Goal: Transaction & Acquisition: Purchase product/service

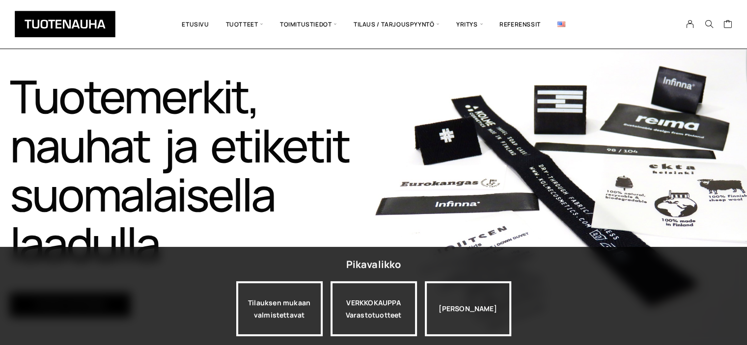
scroll to position [84, 0]
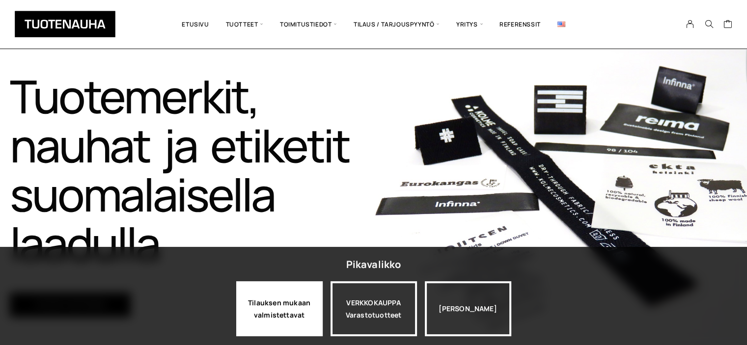
click at [292, 301] on div "Tilauksen mukaan valmistettavat" at bounding box center [279, 308] width 86 height 55
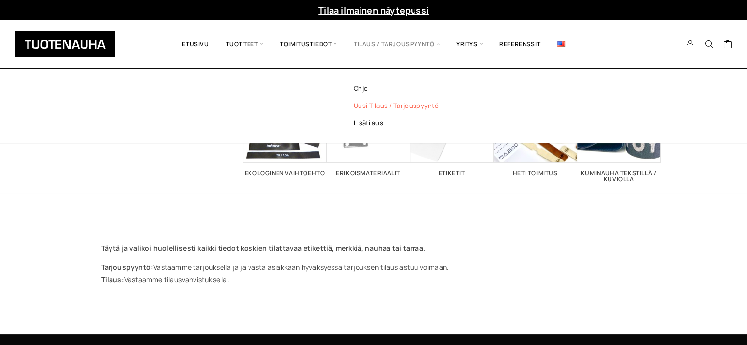
click at [393, 105] on link "Uusi tilaus / tarjouspyyntö" at bounding box center [409, 105] width 142 height 17
click at [384, 105] on link "Uusi tilaus / tarjouspyyntö" at bounding box center [409, 105] width 142 height 17
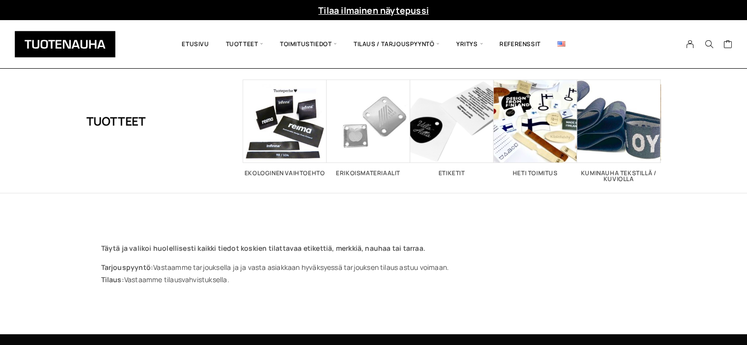
click at [539, 306] on div "Tuotteet Ekologinen vaihtoehto 5 Erikoismateriaalit 1 Etiketit 26 Heti toimitus…" at bounding box center [373, 202] width 747 height 266
click at [289, 134] on span "Visit product category Ekologinen vaihtoehto" at bounding box center [284, 121] width 83 height 83
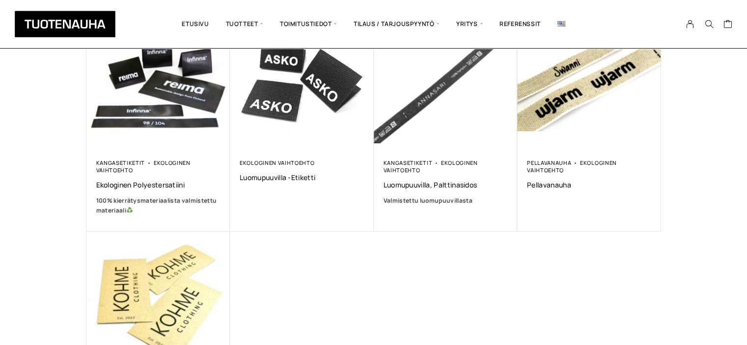
scroll to position [210, 0]
click at [501, 283] on div "Kangasetiketit Ekologinen vaihtoehto Ekologinen polyestersatiini 100% kierrätys…" at bounding box center [373, 212] width 575 height 413
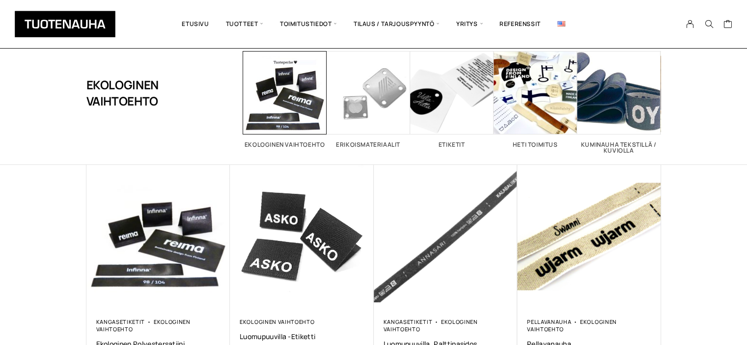
scroll to position [0, 0]
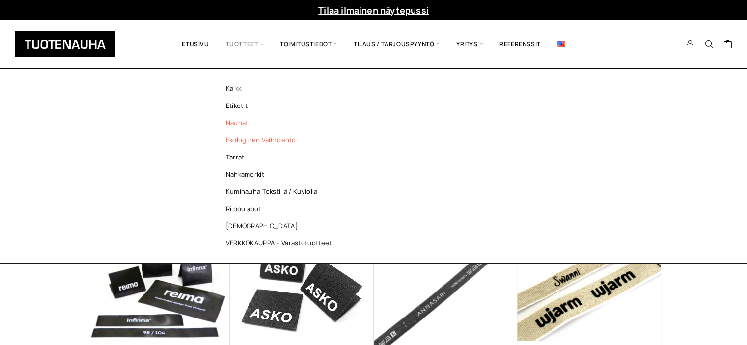
click at [239, 120] on link "Nauhat" at bounding box center [281, 122] width 142 height 17
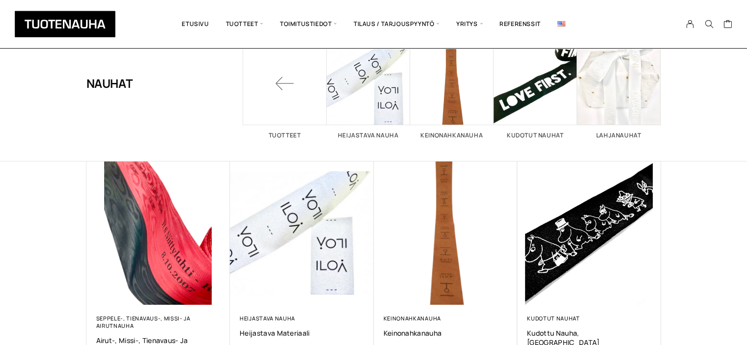
scroll to position [64, 0]
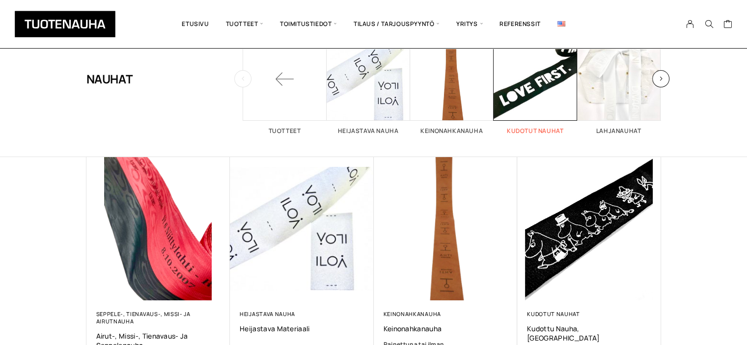
click at [533, 107] on span "Visit product category Kudotut nauhat" at bounding box center [535, 78] width 83 height 83
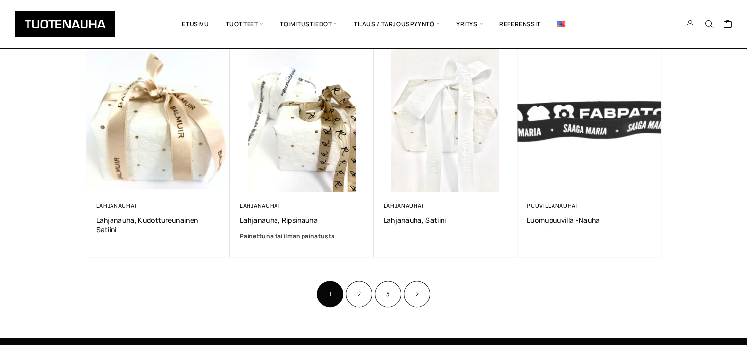
scroll to position [599, 0]
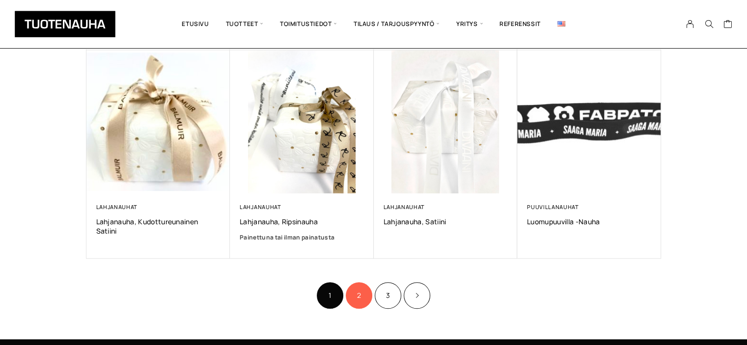
click at [358, 297] on link "2" at bounding box center [359, 295] width 27 height 27
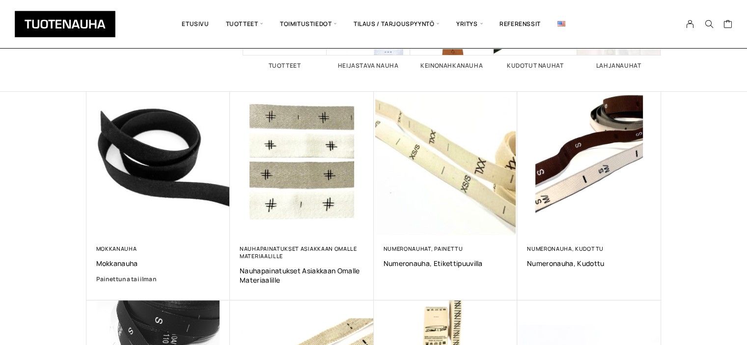
scroll to position [128, 0]
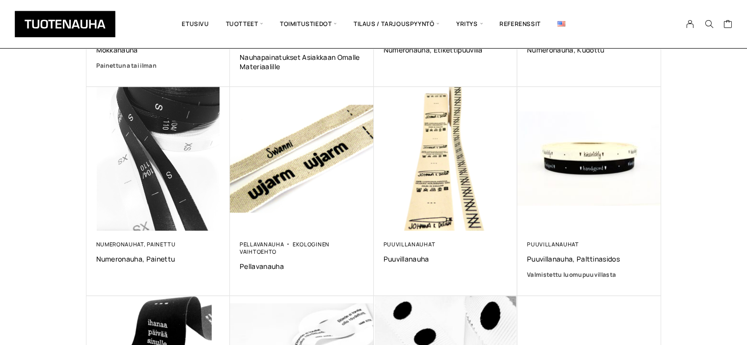
drag, startPoint x: 754, startPoint y: 104, endPoint x: 754, endPoint y: 218, distance: 113.9
click at [747, 218] on html "Mitä etsit? Clear Tilaa ilmainen näytepussi Filter Filter Ostoskori on tyhjä. E…" at bounding box center [373, 207] width 747 height 1101
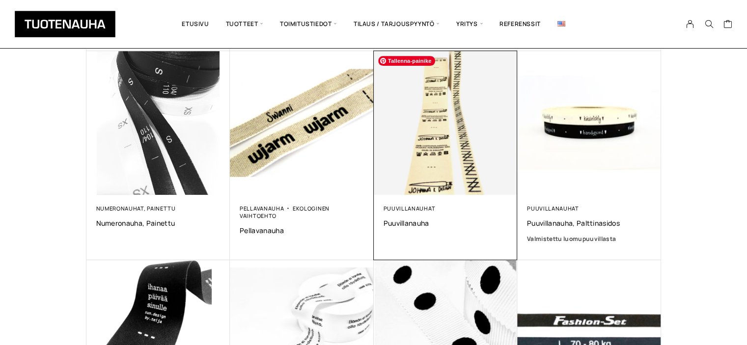
click at [438, 163] on img at bounding box center [446, 123] width 144 height 144
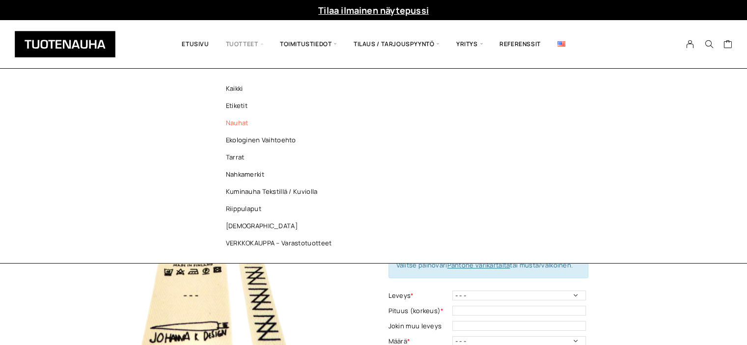
click at [242, 120] on link "Nauhat" at bounding box center [281, 122] width 142 height 17
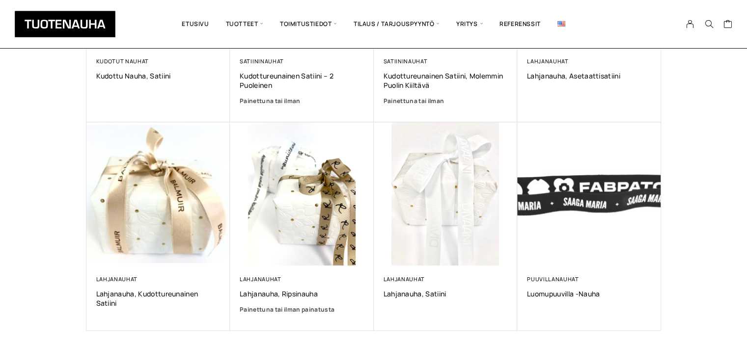
scroll to position [654, 0]
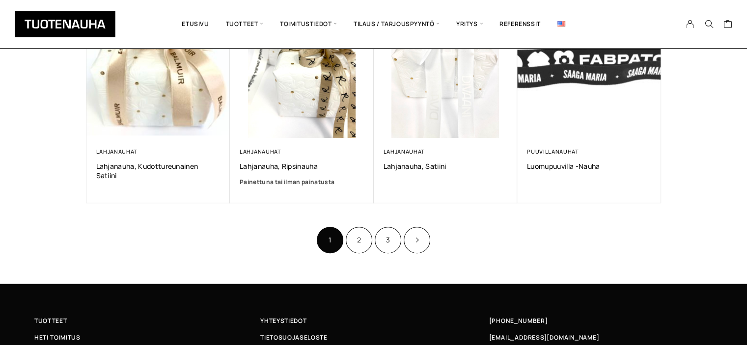
click at [387, 239] on link "3" at bounding box center [388, 240] width 27 height 27
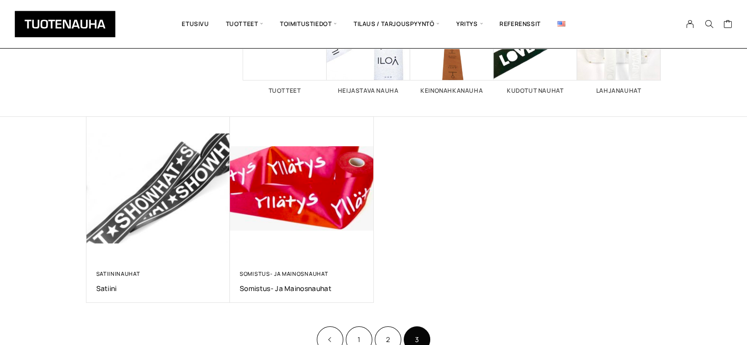
scroll to position [170, 0]
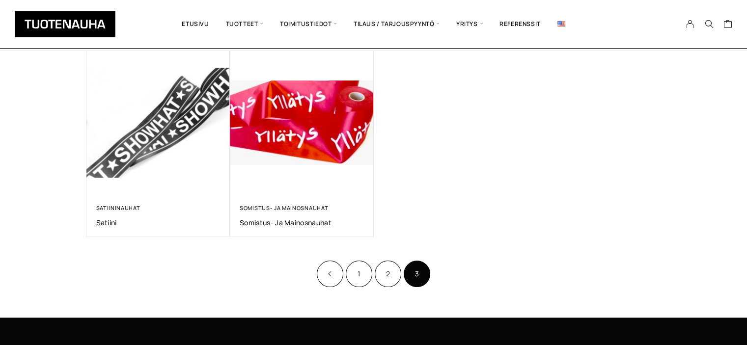
click at [747, 190] on html "Mitä etsit? Clear Tilaa ilmainen näytepussi Filter Filter Ostoskori on tyhjä. E…" at bounding box center [373, 160] width 747 height 660
click at [395, 265] on link "2" at bounding box center [388, 274] width 27 height 27
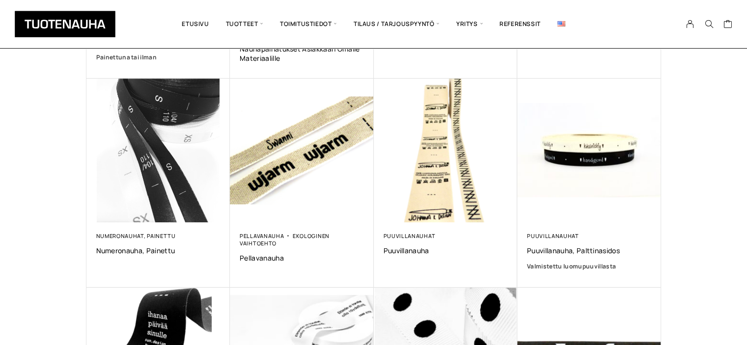
scroll to position [416, 0]
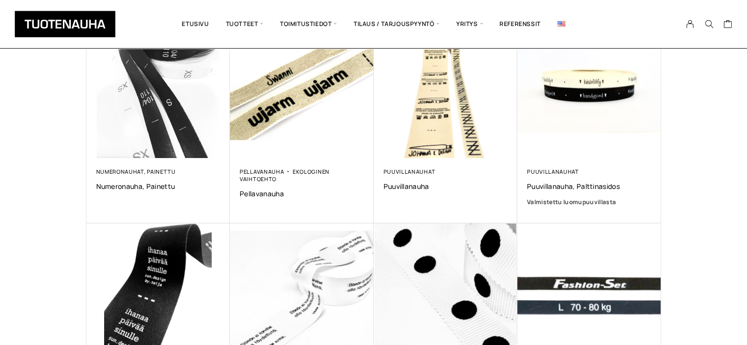
drag, startPoint x: 754, startPoint y: 70, endPoint x: 754, endPoint y: 195, distance: 124.8
click at [747, 195] on html "Mitä etsit? Clear Tilaa ilmainen näytepussi Filter Filter Ostoskori on tyhjä. E…" at bounding box center [373, 134] width 747 height 1101
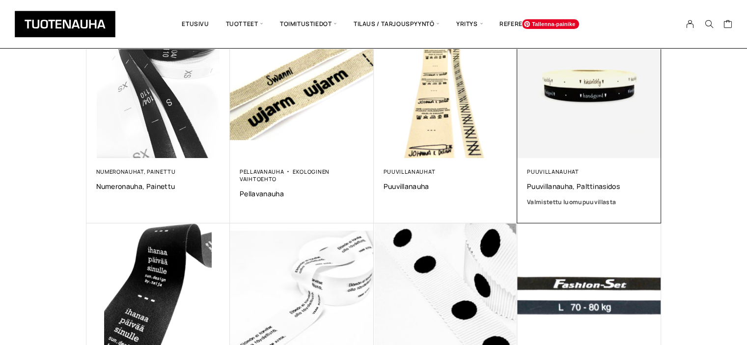
click at [609, 135] on img at bounding box center [589, 86] width 144 height 144
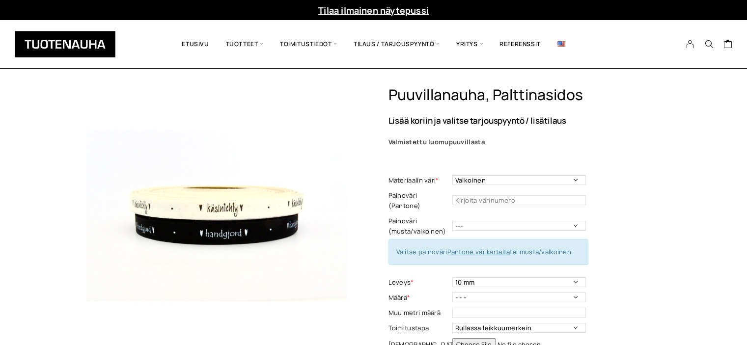
click at [562, 275] on td "10 mm Leveys - Pakollinen tieto" at bounding box center [520, 282] width 136 height 15
click at [566, 277] on select "10 mm" at bounding box center [519, 282] width 134 height 10
click at [565, 277] on select "10 mm" at bounding box center [519, 282] width 134 height 10
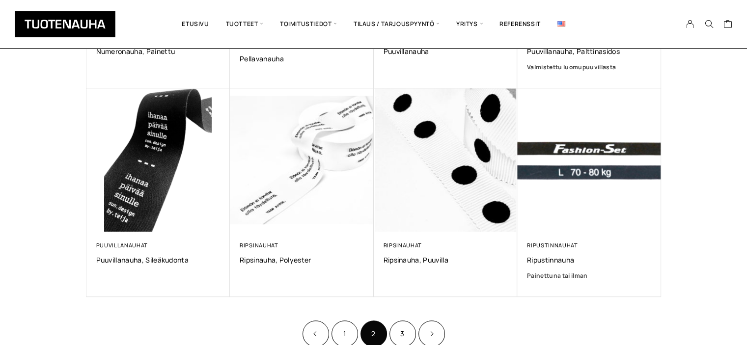
scroll to position [554, 0]
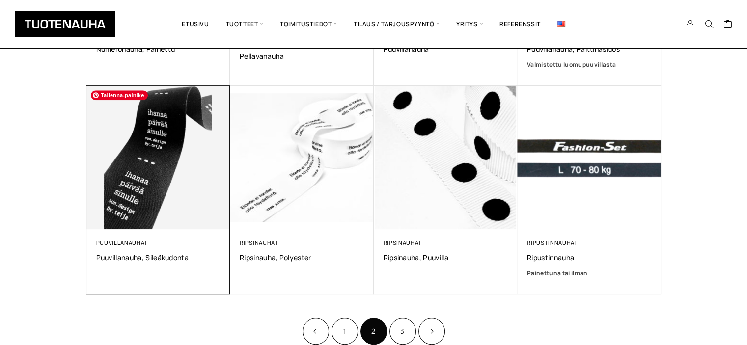
click at [195, 179] on img at bounding box center [158, 158] width 144 height 144
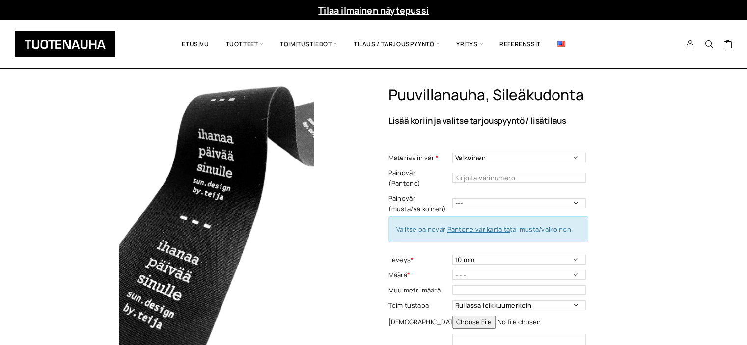
drag, startPoint x: 212, startPoint y: 187, endPoint x: 195, endPoint y: 179, distance: 18.5
click at [195, 179] on img at bounding box center [216, 216] width 260 height 260
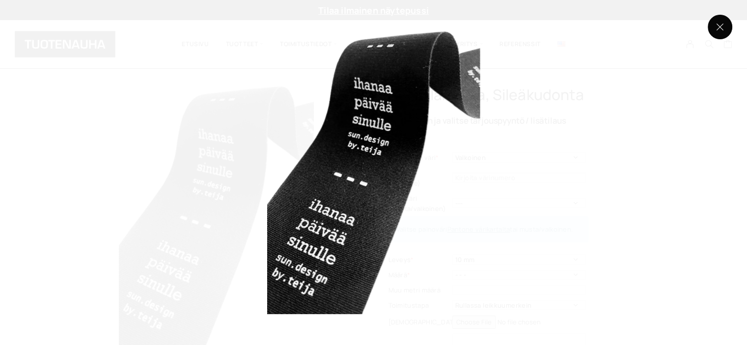
click at [722, 27] on button at bounding box center [720, 27] width 25 height 25
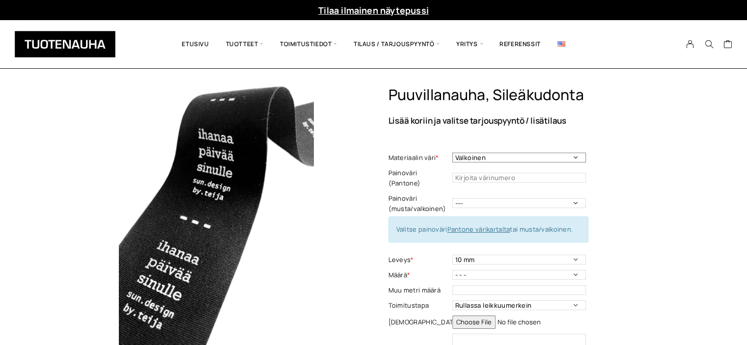
click at [575, 155] on select "Valkoinen Luonnonvalkoinen Musta" at bounding box center [519, 158] width 134 height 10
select select "Luonnonvalkoinen"
click at [452, 153] on select "Valkoinen Luonnonvalkoinen Musta" at bounding box center [519, 158] width 134 height 10
click at [636, 153] on div "Puuvillanauha, sileäkudonta Lisää koriin ja valitse tarjouspyyntö / lisätilaus …" at bounding box center [524, 259] width 273 height 346
click at [576, 255] on select "10 mm 15 mm 20 mm 25 mm 30 mm 35 mm 40 mm 45 mm 50 mm" at bounding box center [519, 260] width 134 height 10
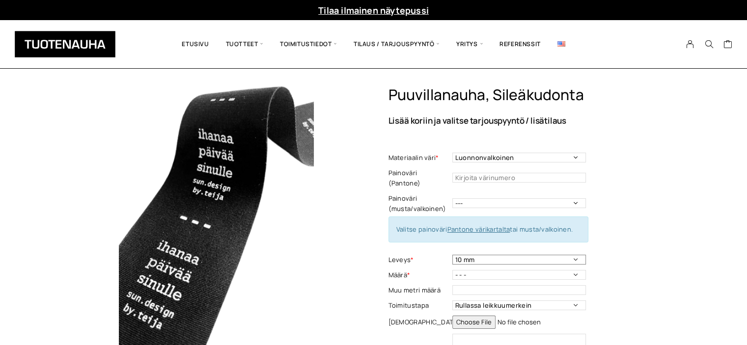
select select "25 mm"
click at [452, 255] on select "10 mm 15 mm 20 mm 25 mm 30 mm 35 mm 40 mm 45 mm 50 mm" at bounding box center [519, 260] width 134 height 10
click at [662, 175] on div "Puuvillanauha, sileäkudonta Lisää koriin ja valitse tarjouspyyntö / lisätilaus …" at bounding box center [373, 339] width 747 height 506
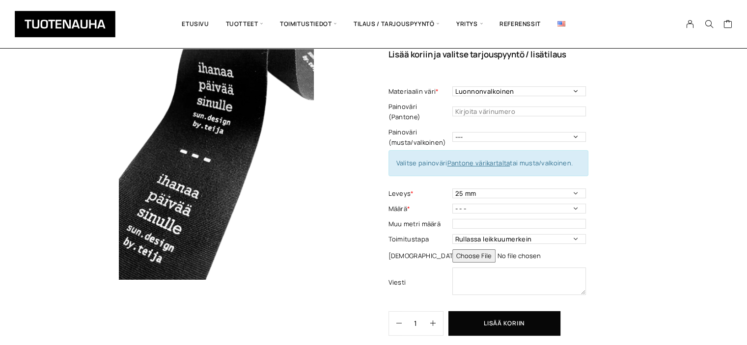
scroll to position [65, 0]
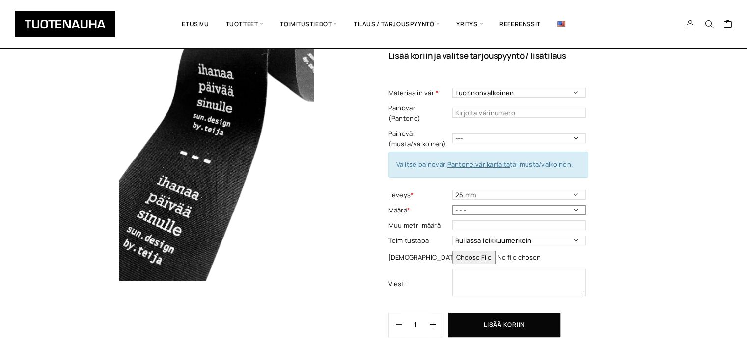
click at [575, 205] on select "- - - 50 m 100 m 200 m 300 m 400 m 500 m 600 m 700 m 800 m 900 m 1000 m" at bounding box center [519, 210] width 134 height 10
select select "50 m"
click at [452, 205] on select "- - - 50 m 100 m 200 m 300 m 400 m 500 m 600 m 700 m 800 m 900 m 1000 m" at bounding box center [519, 210] width 134 height 10
click at [689, 166] on div "Puuvillanauha, sileäkudonta Lisää koriin ja valitse tarjouspyyntö / lisätilaus …" at bounding box center [373, 274] width 747 height 506
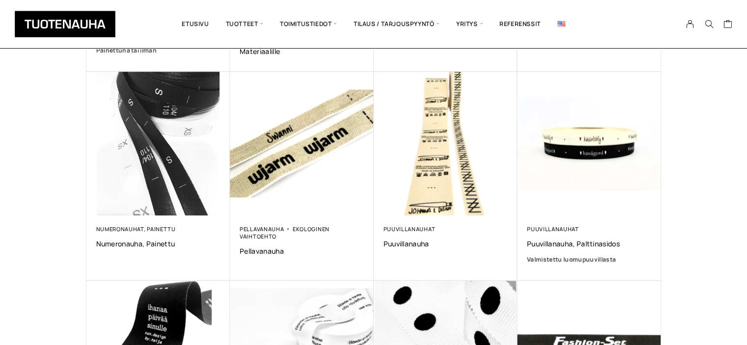
scroll to position [385, 0]
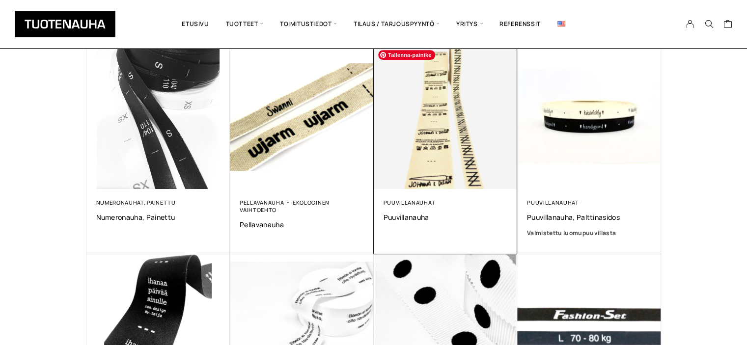
click at [453, 128] on img at bounding box center [446, 117] width 144 height 144
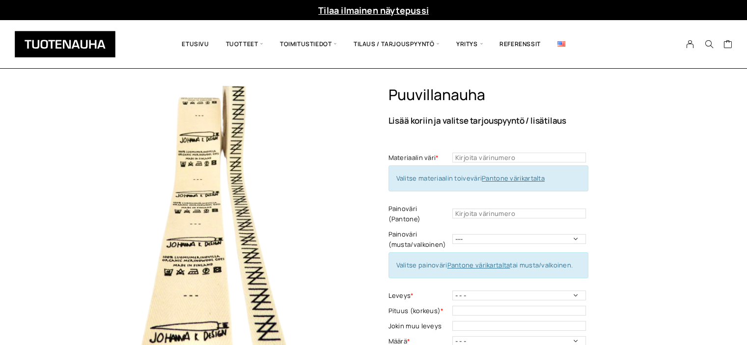
click at [511, 176] on link "Pantone värikartalta" at bounding box center [513, 178] width 63 height 9
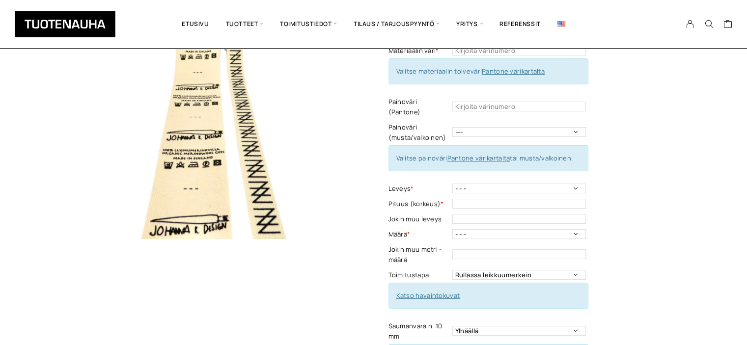
scroll to position [109, 0]
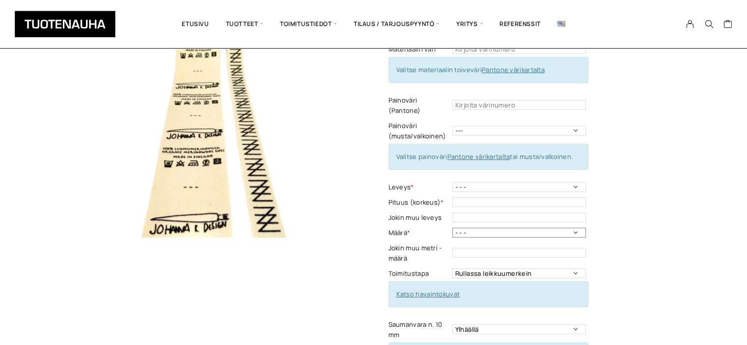
click at [576, 228] on select "- - - 50m 100 m 150 m 200 m" at bounding box center [519, 233] width 134 height 10
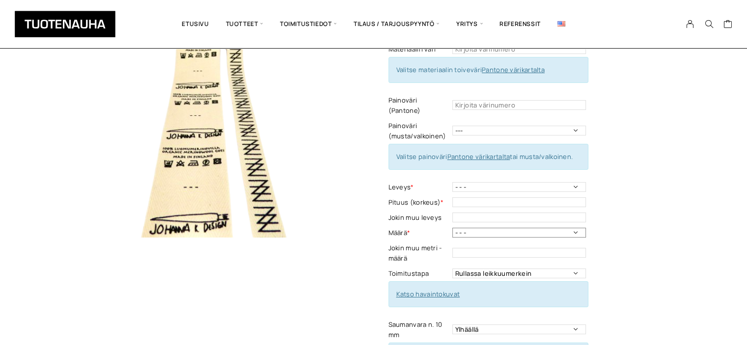
select select "50m"
click at [452, 228] on select "- - - 50m 100 m 150 m 200 m" at bounding box center [519, 233] width 134 height 10
click at [573, 182] on select "- - - 11 mm 14 mm 20 mm 25 mm 30 mm 35 mm 50 mm" at bounding box center [519, 187] width 134 height 10
click at [703, 218] on div "Puuvillanauha Lisää koriin ja valitse tarjouspyyntö / lisätilaus Materiaalin vä…" at bounding box center [373, 338] width 747 height 723
click at [449, 290] on link "Katso havaintokuvat" at bounding box center [428, 294] width 64 height 9
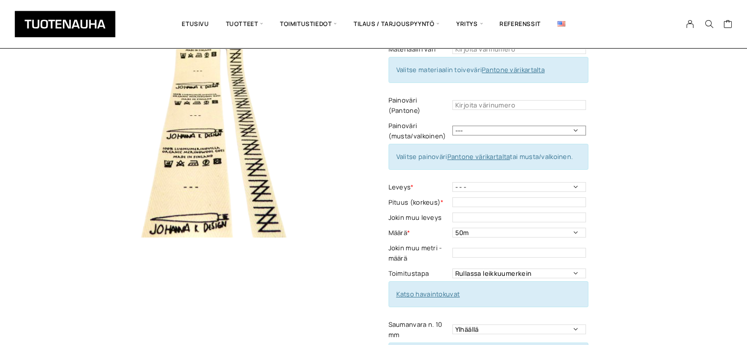
click at [486, 126] on select "--- Musta Valkoinen" at bounding box center [519, 131] width 134 height 10
select select "musta"
click at [452, 126] on select "--- Musta Valkoinen" at bounding box center [519, 131] width 134 height 10
click at [473, 182] on select "- - - 11 mm 14 mm 20 mm 25 mm 30 mm 35 mm 50 mm" at bounding box center [519, 187] width 134 height 10
select select "25 mm"
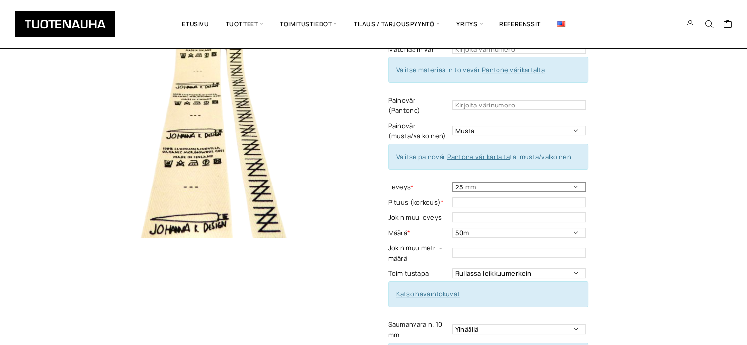
click at [452, 182] on select "- - - 11 mm 14 mm 20 mm 25 mm 30 mm 35 mm 50 mm" at bounding box center [519, 187] width 134 height 10
click at [495, 197] on input "text" at bounding box center [519, 202] width 134 height 10
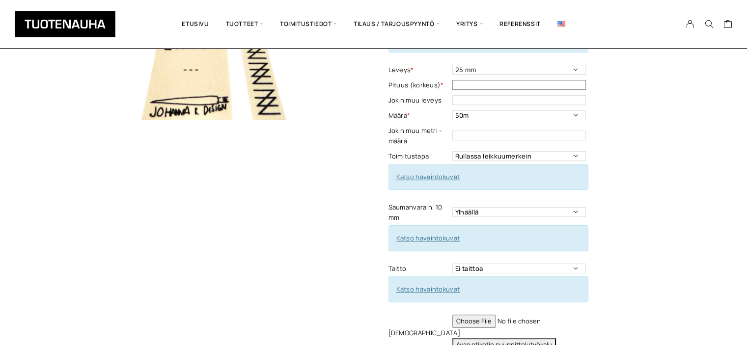
scroll to position [267, 0]
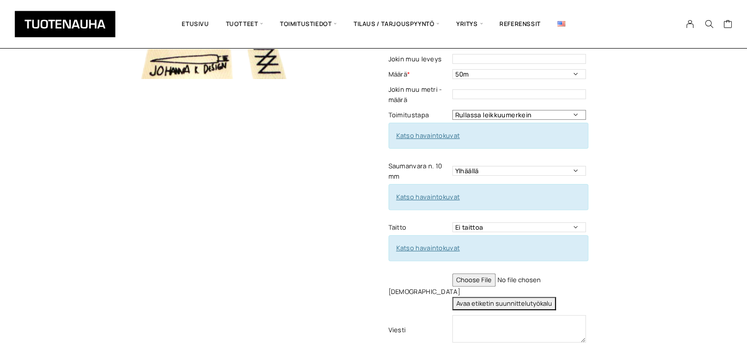
click at [574, 110] on select "Rullassa leikkuumerkein Rullassa ilman leikkuumerkkejä Leikattuna" at bounding box center [519, 115] width 134 height 10
click at [550, 222] on select "Ei taittoa Keskitaitto, Leveys max 50 mm Leveys minimi 15 mm Korkeus taitettuna…" at bounding box center [519, 227] width 134 height 10
click at [432, 131] on link "Katso havaintokuvat" at bounding box center [428, 135] width 64 height 9
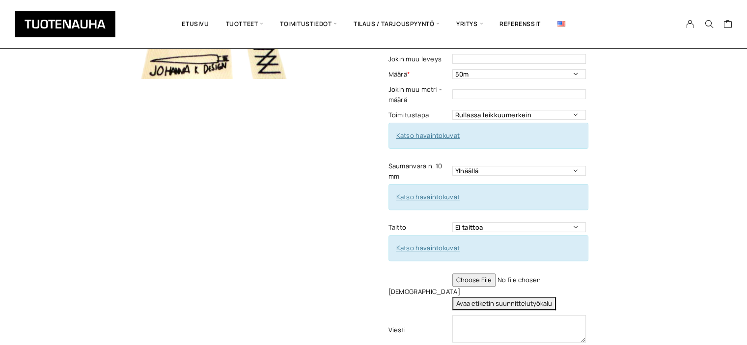
click at [438, 193] on link "Katso havaintokuvat" at bounding box center [428, 197] width 64 height 9
click at [443, 244] on link "Katso havaintokuvat" at bounding box center [428, 248] width 64 height 9
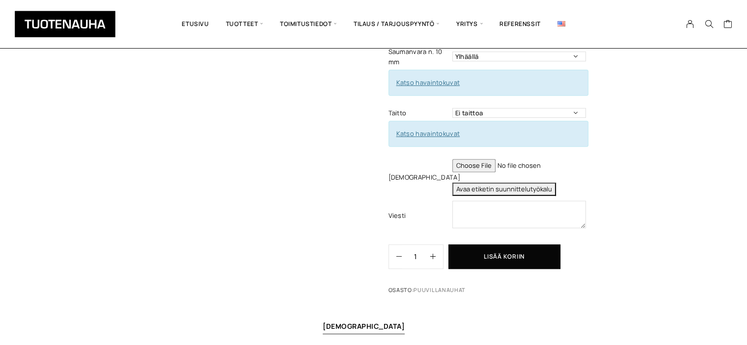
scroll to position [380, 0]
click at [493, 184] on button "Avaa etiketin suunnittelutyökalu" at bounding box center [504, 190] width 104 height 13
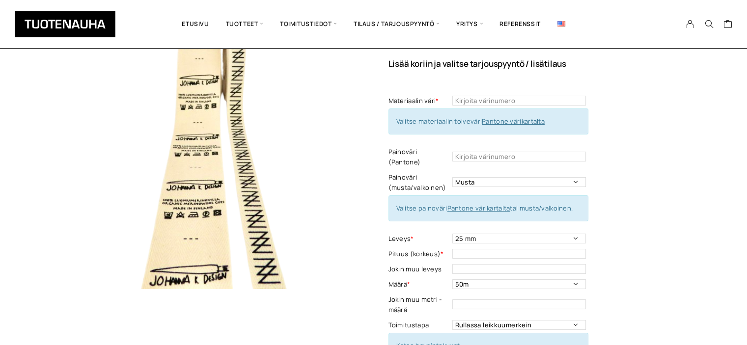
scroll to position [61, 0]
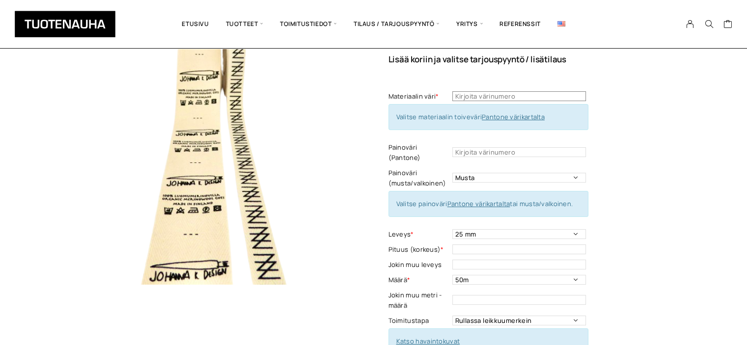
click at [487, 94] on input "text" at bounding box center [519, 96] width 134 height 10
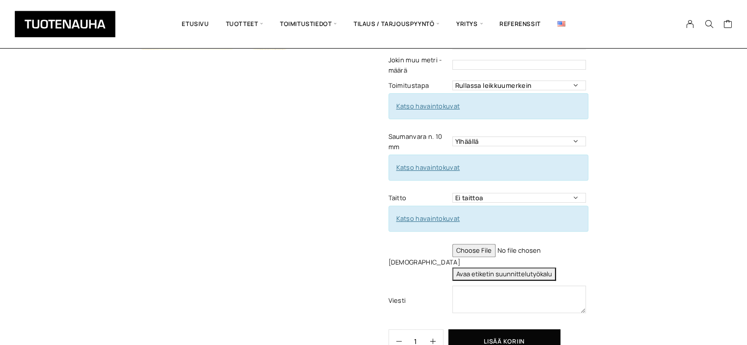
scroll to position [294, 0]
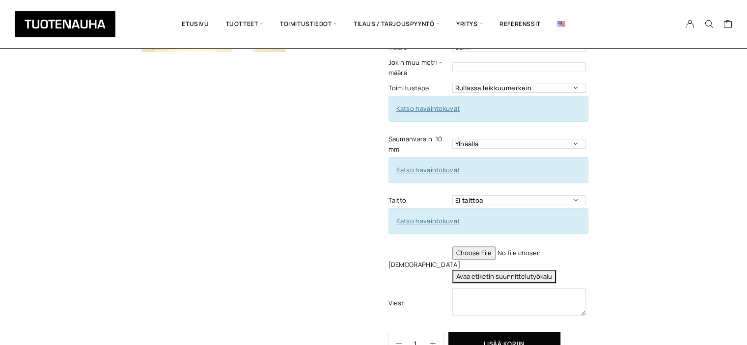
click at [480, 247] on input "file" at bounding box center [519, 253] width 134 height 13
